Goal: Information Seeking & Learning: Learn about a topic

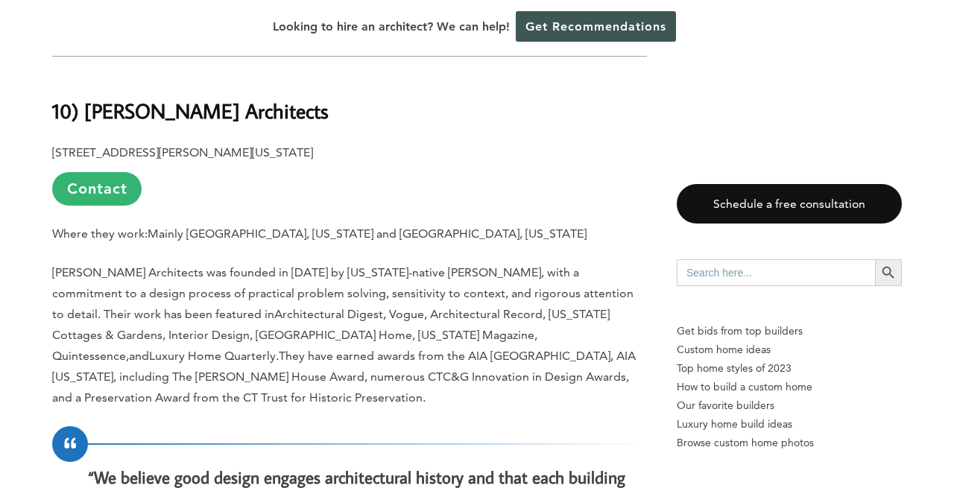
scroll to position [1589, 0]
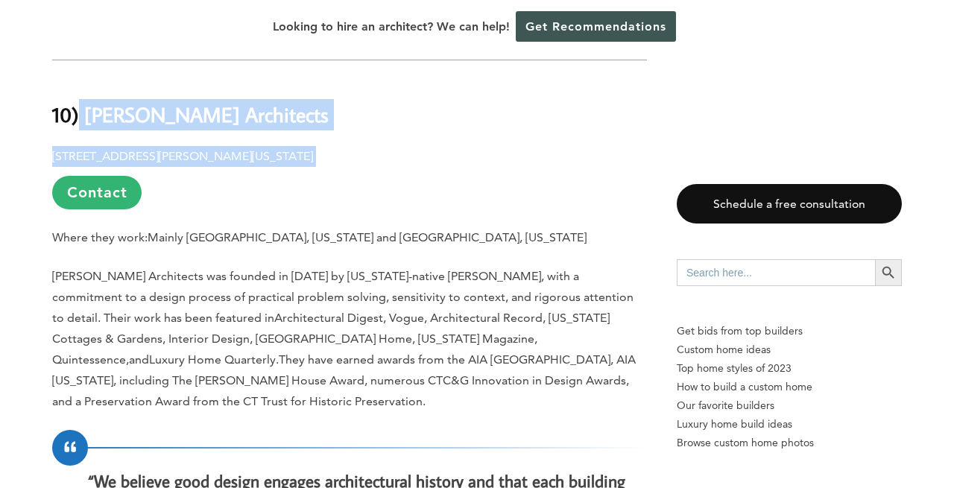
drag, startPoint x: 288, startPoint y: 142, endPoint x: 81, endPoint y: 103, distance: 210.9
copy div "[PERSON_NAME] Architects [STREET_ADDRESS][PERSON_NAME][US_STATE]"
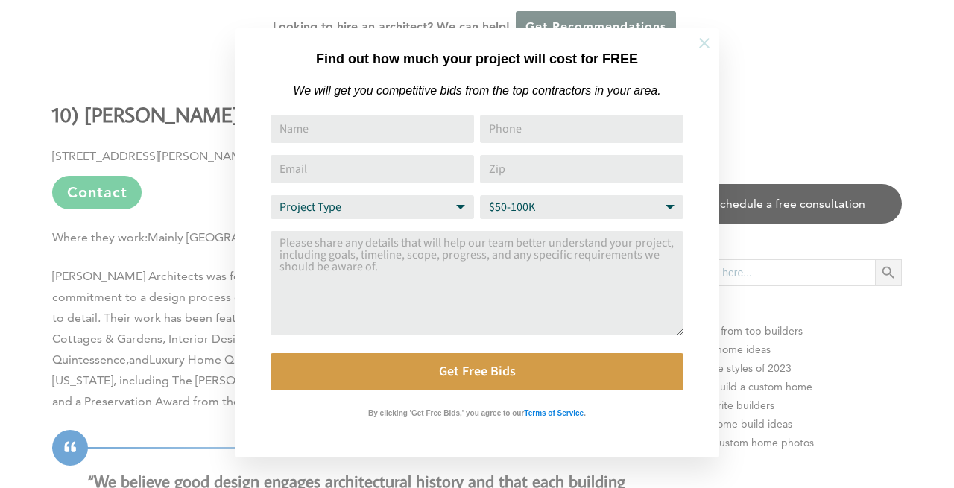
click at [703, 38] on icon at bounding box center [704, 43] width 16 height 16
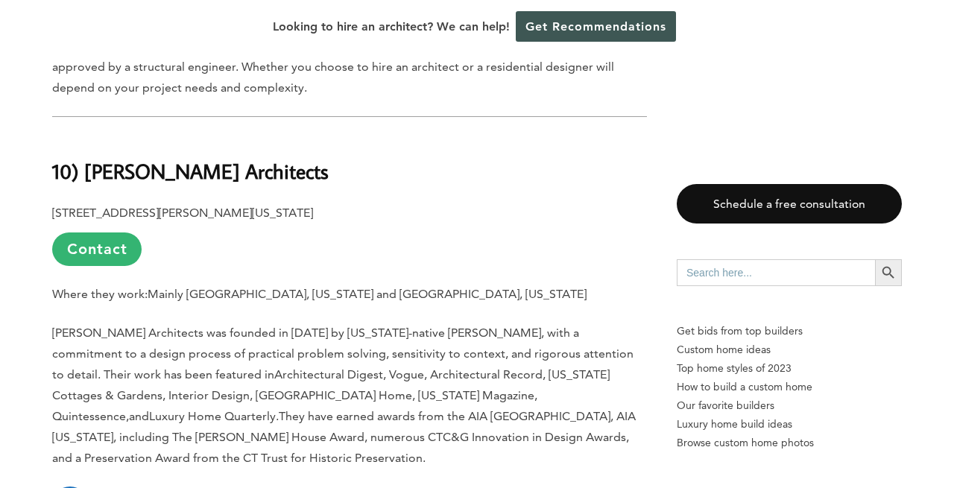
scroll to position [1522, 0]
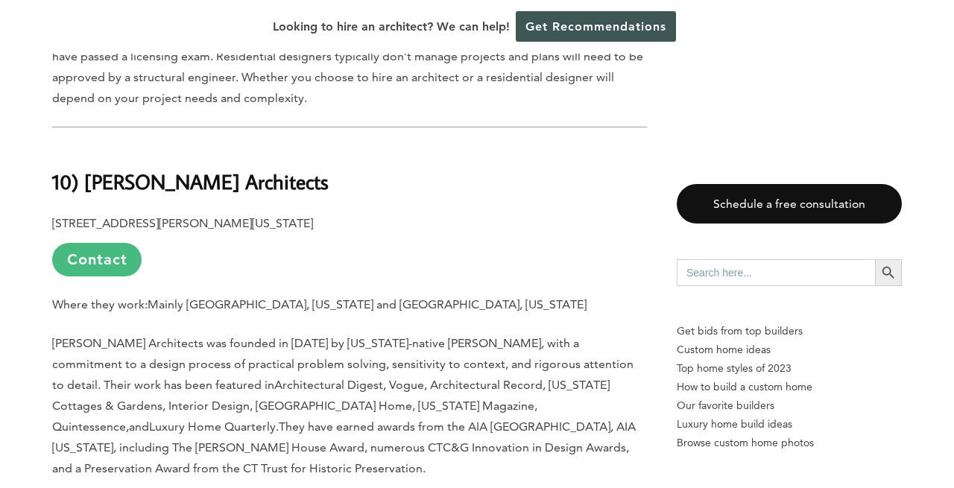
click at [108, 243] on link "Contact" at bounding box center [96, 260] width 89 height 34
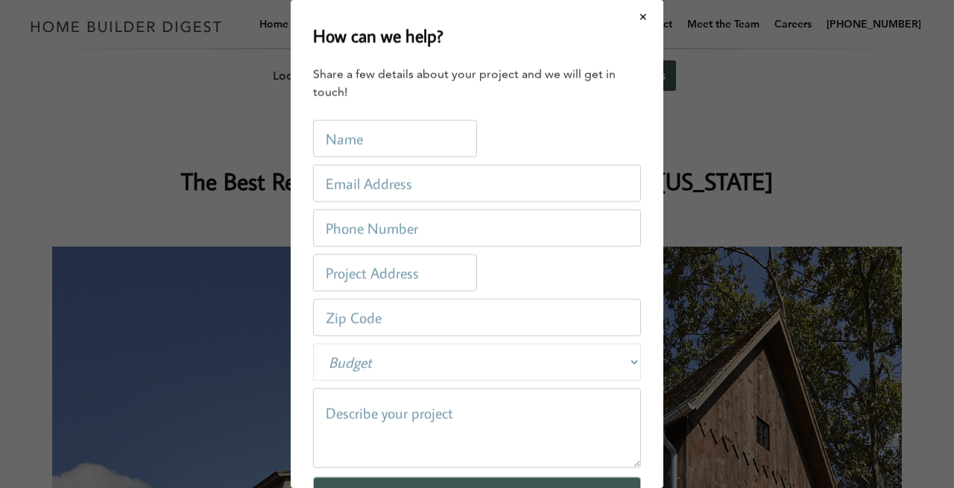
scroll to position [0, 0]
click at [644, 19] on button "Close modal" at bounding box center [644, 16] width 40 height 31
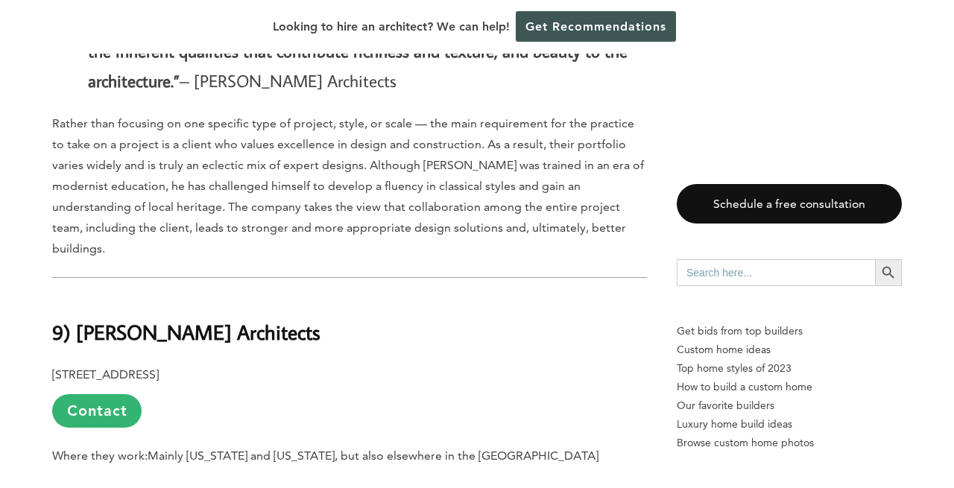
scroll to position [2141, 0]
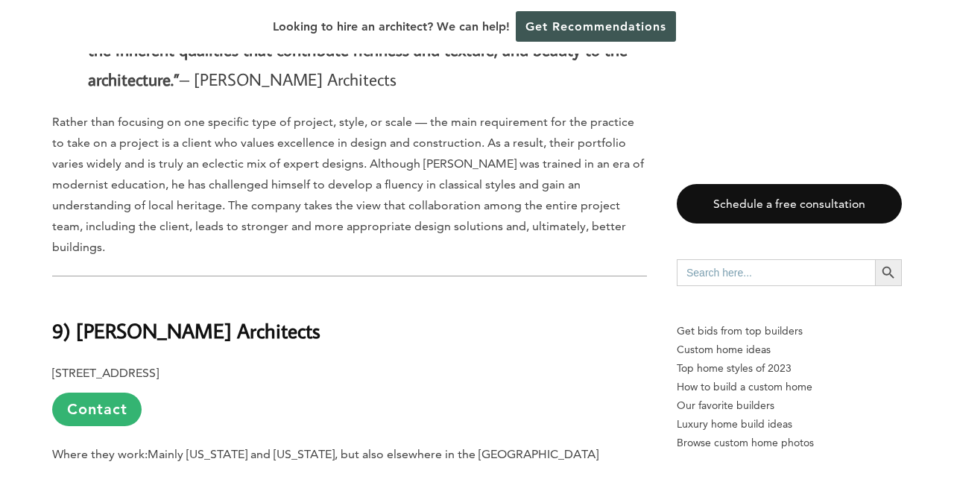
click at [345, 295] on h2 "9) [PERSON_NAME] Architects" at bounding box center [349, 320] width 595 height 51
drag, startPoint x: 277, startPoint y: 334, endPoint x: 46, endPoint y: 265, distance: 241.3
copy div "9) [PERSON_NAME] Architects [STREET_ADDRESS]"
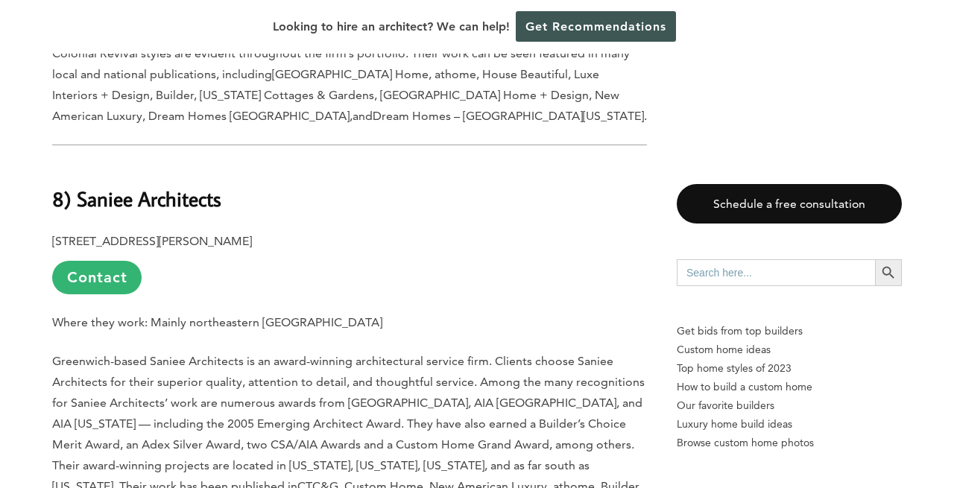
scroll to position [2853, 0]
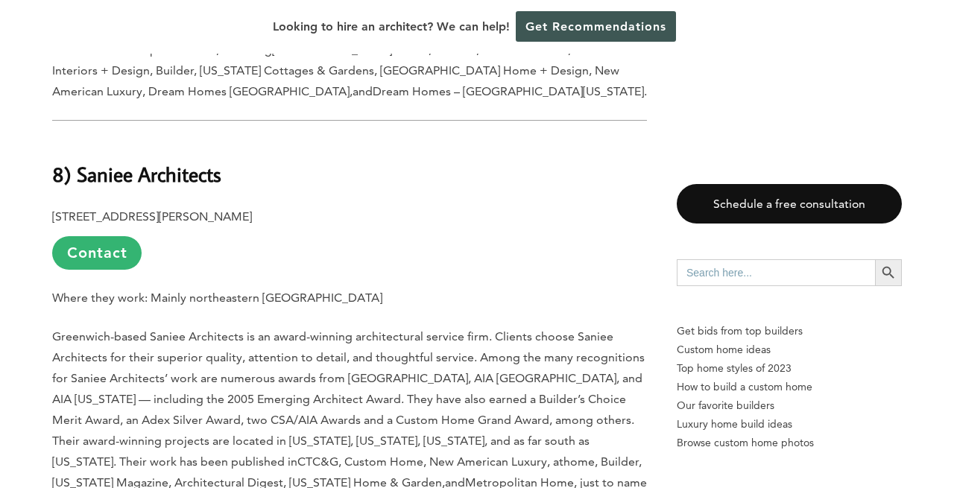
click at [266, 207] on p "[STREET_ADDRESS][PERSON_NAME] Contact" at bounding box center [349, 238] width 595 height 63
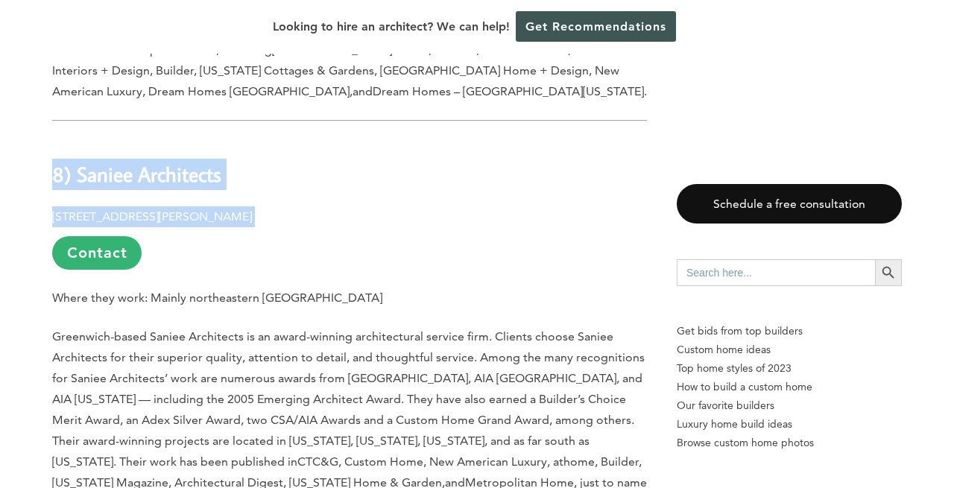
drag, startPoint x: 296, startPoint y: 172, endPoint x: 38, endPoint y: 129, distance: 261.6
copy div "8) Saniee Architects [STREET_ADDRESS][PERSON_NAME]"
click at [262, 207] on p "[STREET_ADDRESS][PERSON_NAME] Contact" at bounding box center [349, 238] width 595 height 63
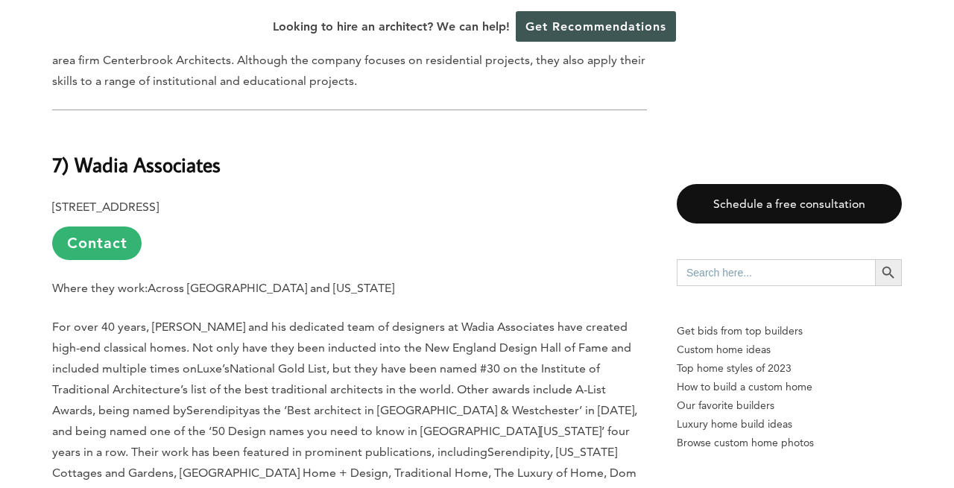
scroll to position [3748, 0]
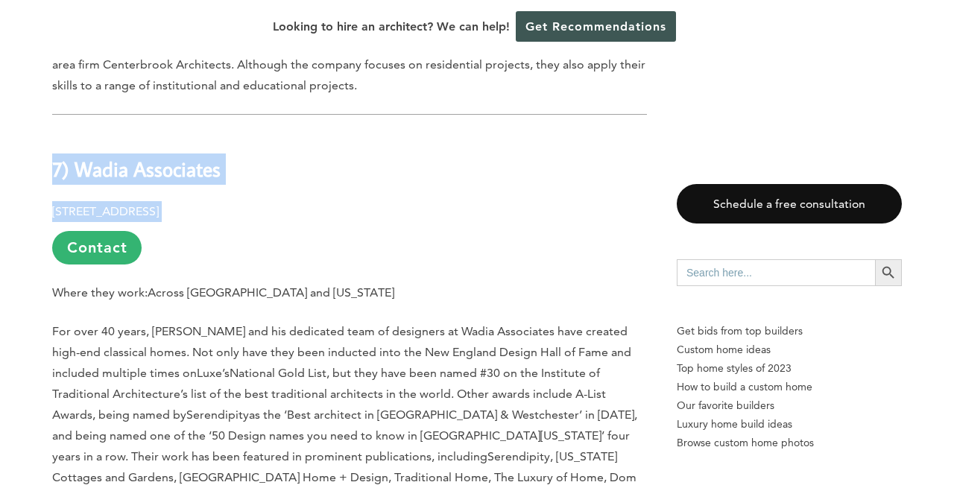
drag, startPoint x: 260, startPoint y: 152, endPoint x: 37, endPoint y: 119, distance: 226.2
copy div "7) Wadia Associates [STREET_ADDRESS]"
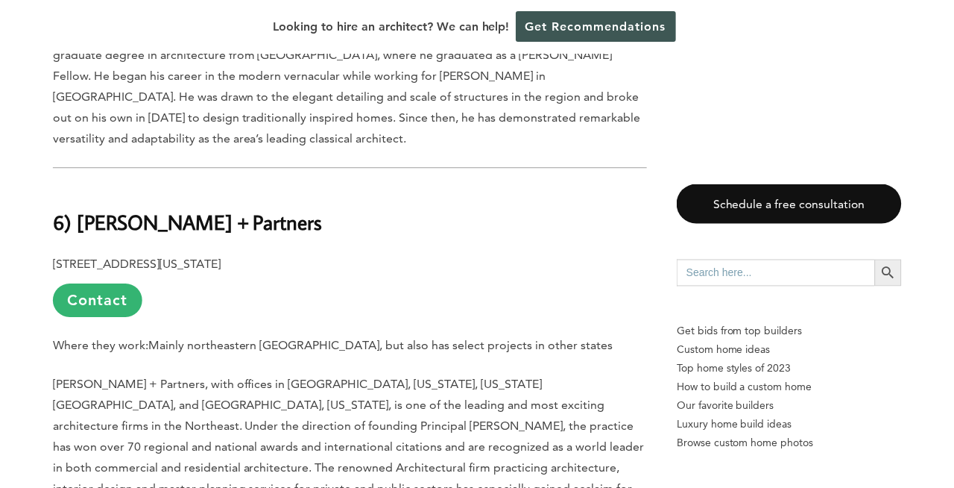
scroll to position [4621, 0]
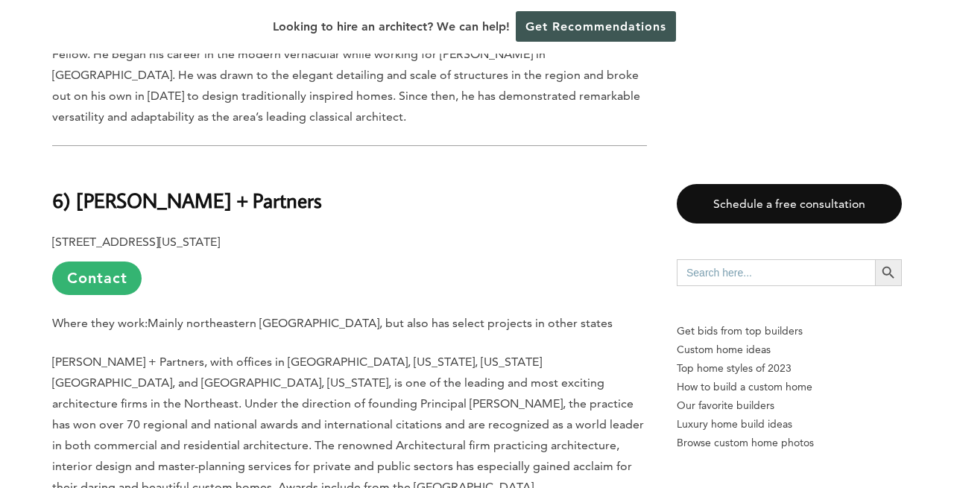
drag, startPoint x: 300, startPoint y: 182, endPoint x: 60, endPoint y: 116, distance: 248.2
copy div "6) [PERSON_NAME] + Partners [STREET_ADDRESS][US_STATE]"
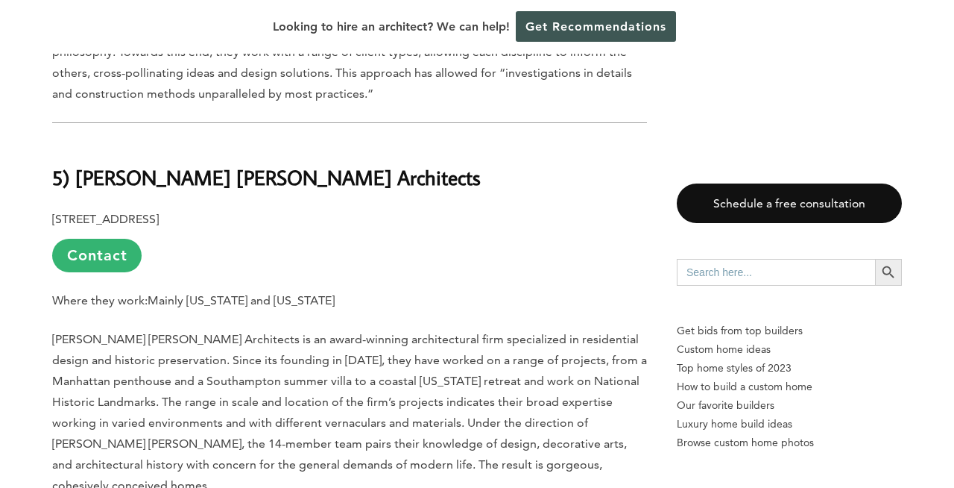
scroll to position [5207, 0]
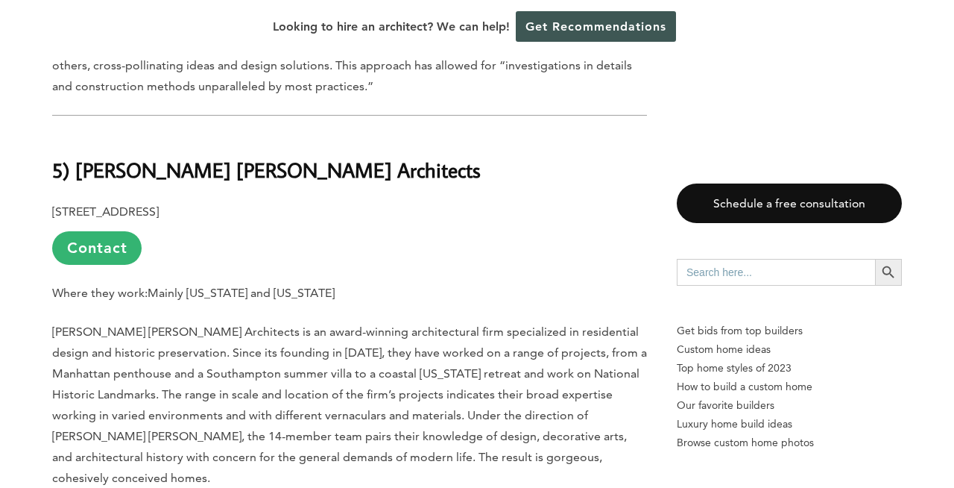
drag, startPoint x: 259, startPoint y: 131, endPoint x: 51, endPoint y: 73, distance: 216.0
click at [51, 73] on div "Last updated on [DATE] 01:09 pm The right architect can make the difference bet…" at bounding box center [477, 416] width 898 height 9574
copy div "5) [PERSON_NAME] [PERSON_NAME] Architects [STREET_ADDRESS]"
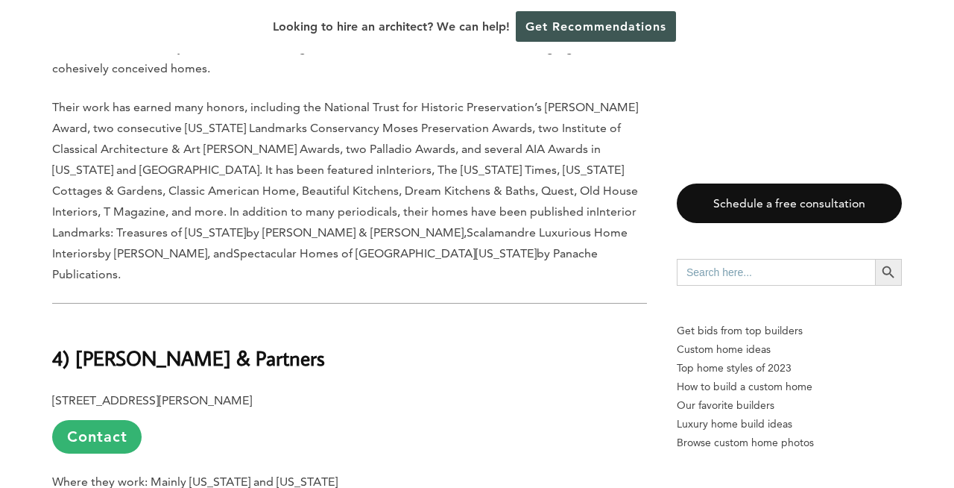
scroll to position [5636, 0]
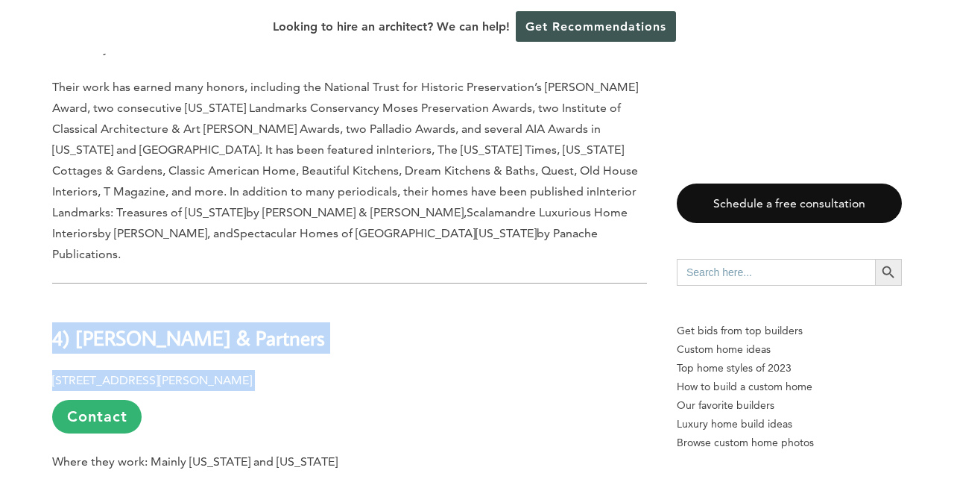
drag, startPoint x: 277, startPoint y: 255, endPoint x: 40, endPoint y: 215, distance: 240.5
copy div "4) [PERSON_NAME] & Partners [STREET_ADDRESS][PERSON_NAME]"
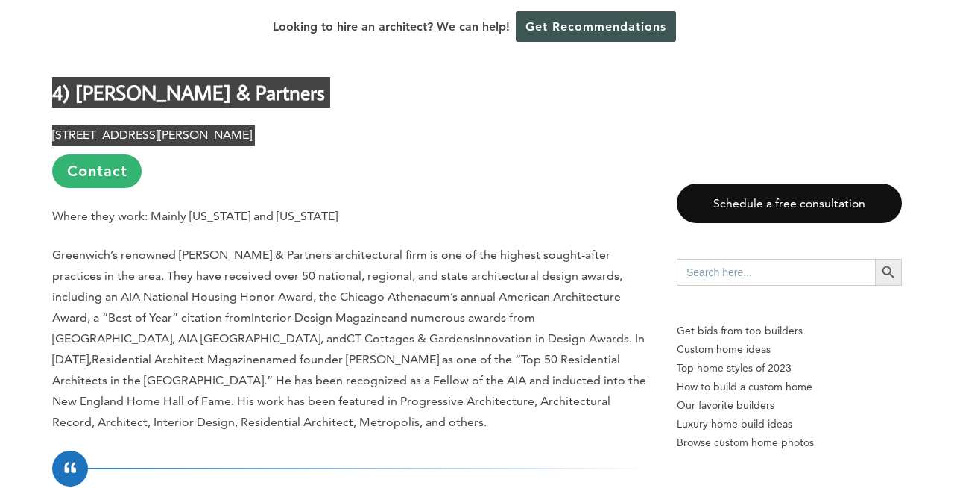
scroll to position [6000, 0]
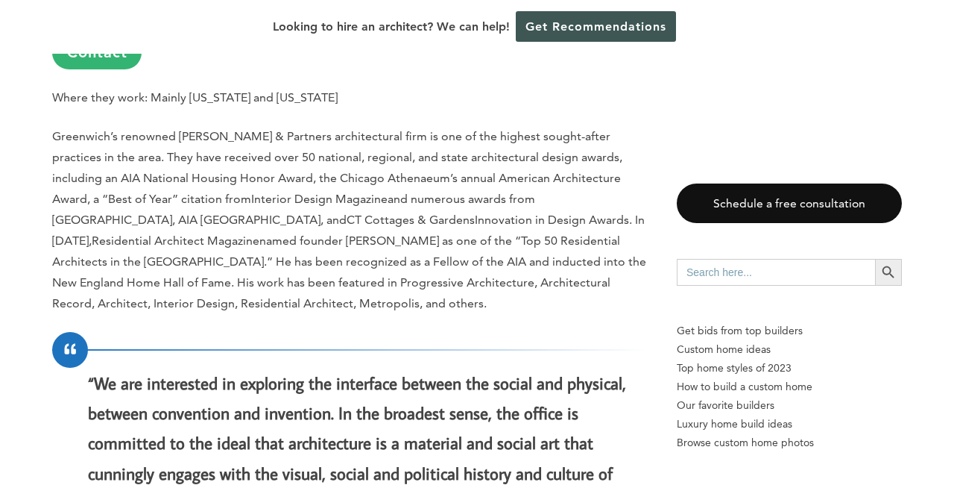
click at [517, 368] on p "“We are interested in exploring the interface between the social and physical, …" at bounding box center [367, 473] width 559 height 210
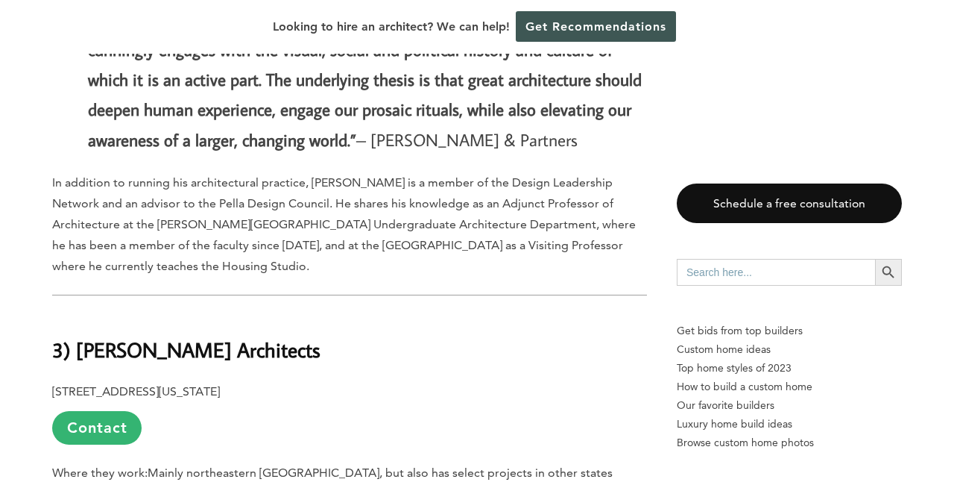
scroll to position [6440, 0]
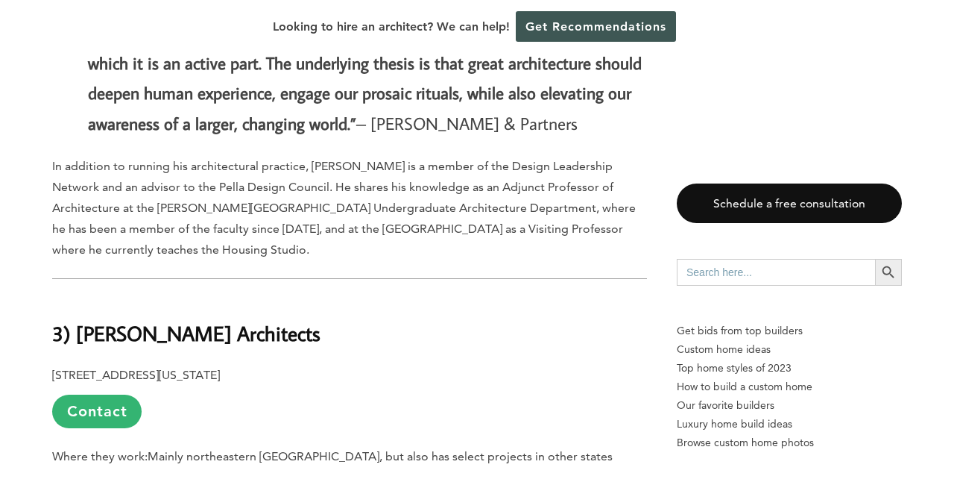
click at [148, 365] on p "[STREET_ADDRESS][US_STATE] Contact" at bounding box center [349, 396] width 595 height 63
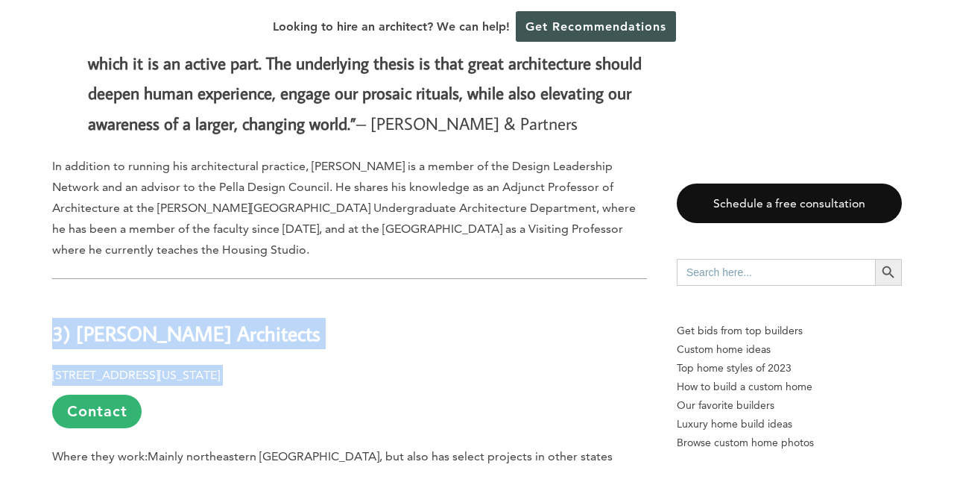
drag, startPoint x: 327, startPoint y: 228, endPoint x: 37, endPoint y: 175, distance: 294.8
copy div "3) [PERSON_NAME] Architects [STREET_ADDRESS][US_STATE]"
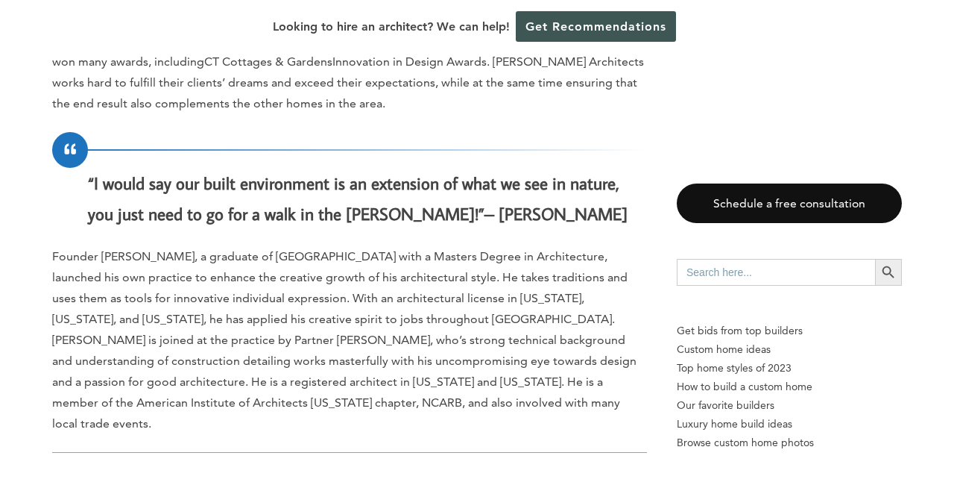
scroll to position [7019, 0]
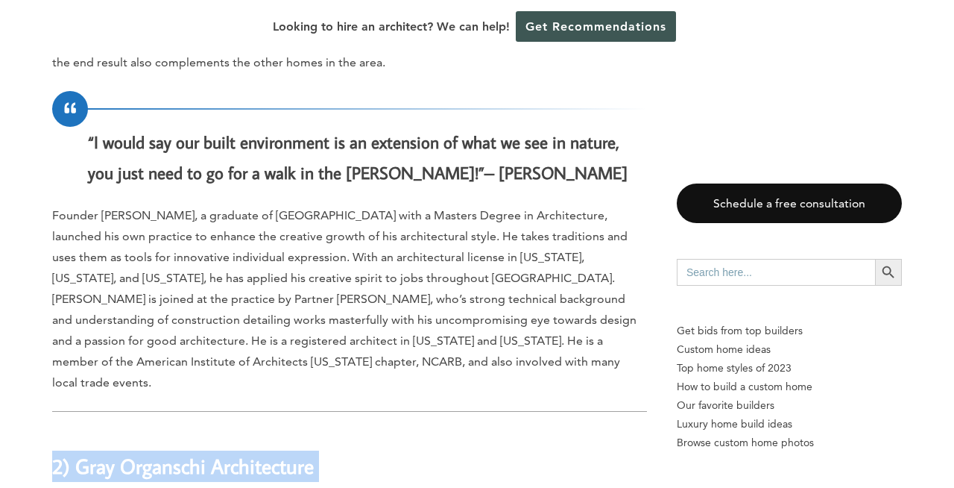
drag, startPoint x: 277, startPoint y: 342, endPoint x: 48, endPoint y: 288, distance: 235.3
copy div "2) Gray Organschi Architecture [STREET_ADDRESS]"
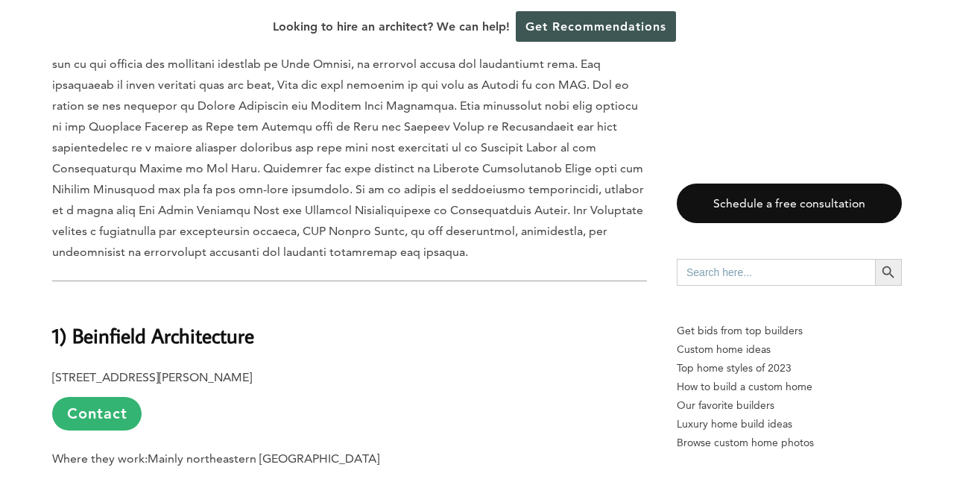
scroll to position [8031, 0]
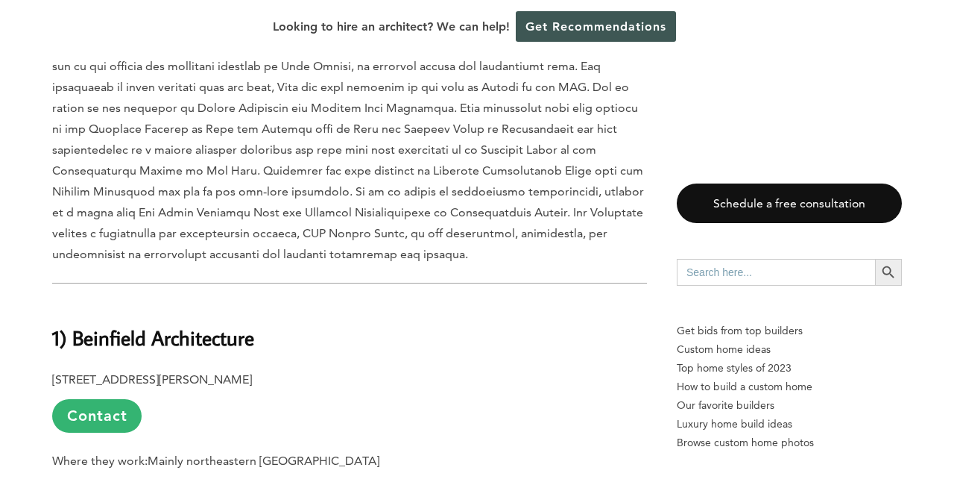
click at [159, 369] on p "[STREET_ADDRESS][PERSON_NAME] Contact" at bounding box center [349, 400] width 595 height 63
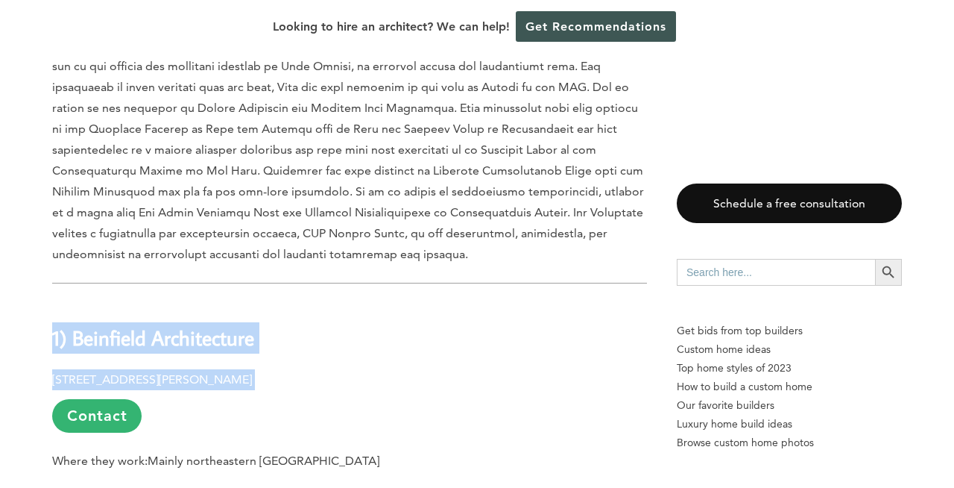
drag, startPoint x: 348, startPoint y: 212, endPoint x: 8, endPoint y: 145, distance: 346.4
copy div "1) Beinfield Architecture [STREET_ADDRESS][PERSON_NAME]"
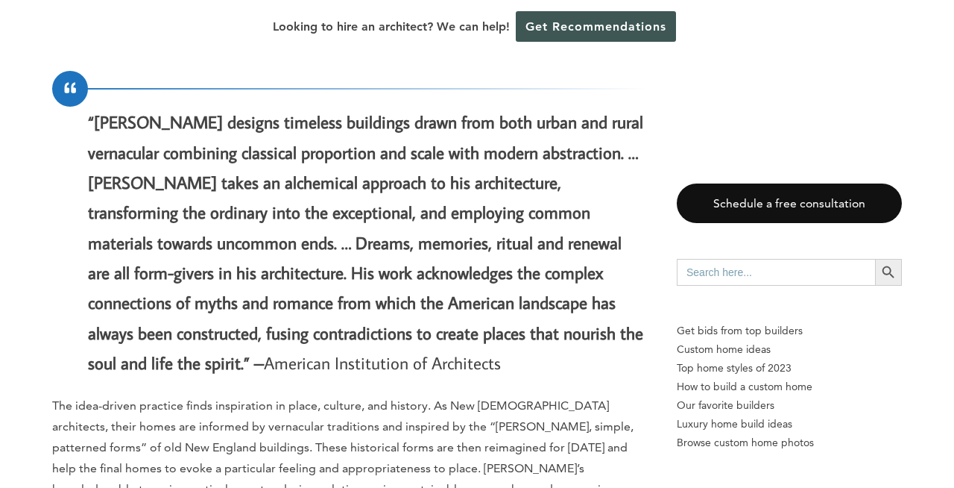
scroll to position [8558, 0]
